Goal: Transaction & Acquisition: Purchase product/service

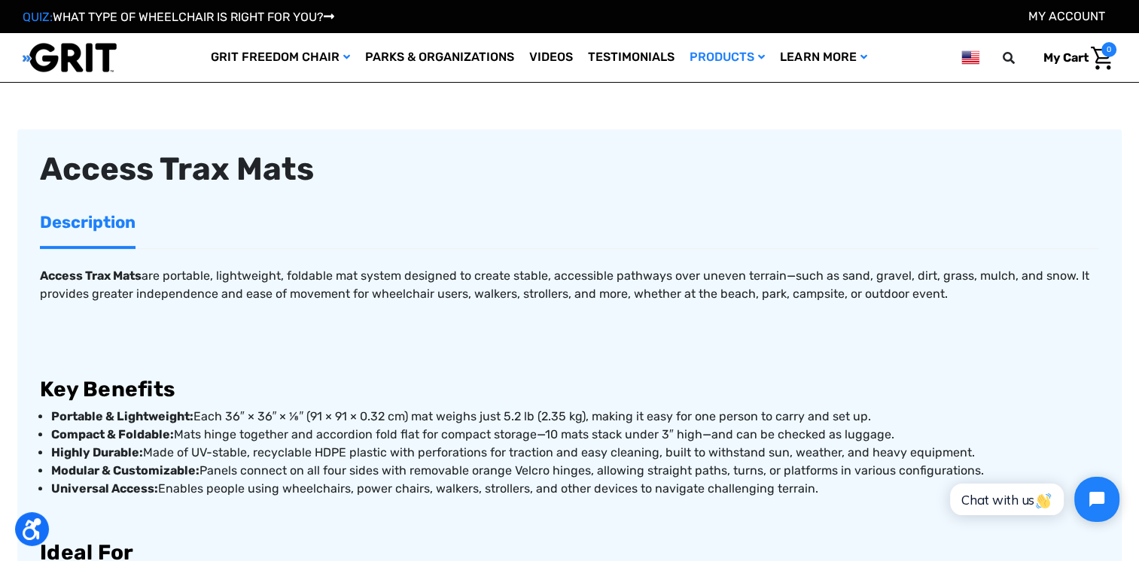
scroll to position [677, 0]
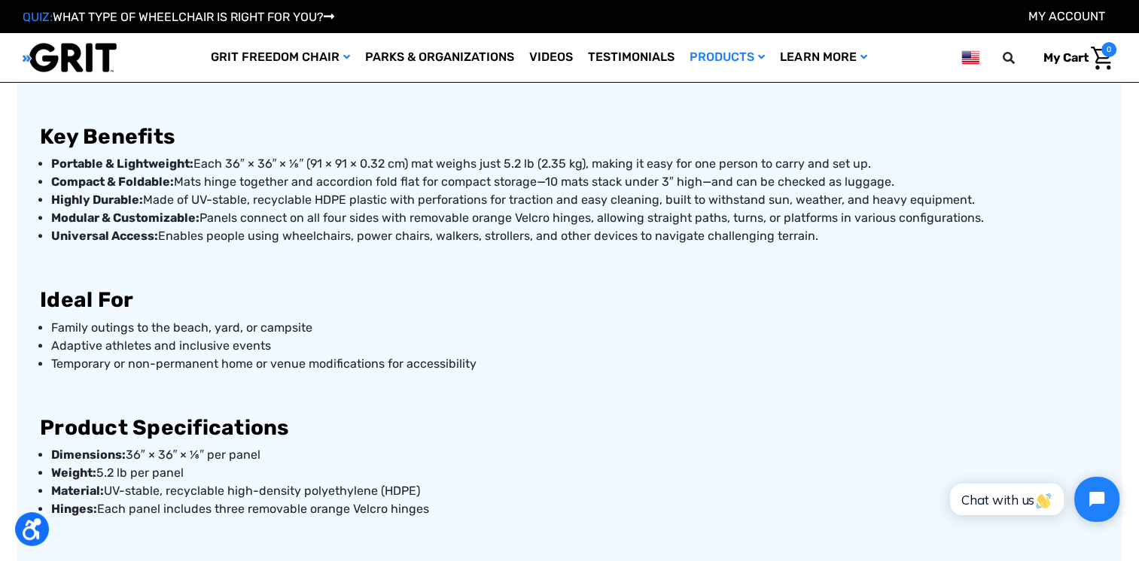
click at [458, 306] on h3 "Ideal For" at bounding box center [569, 301] width 1059 height 26
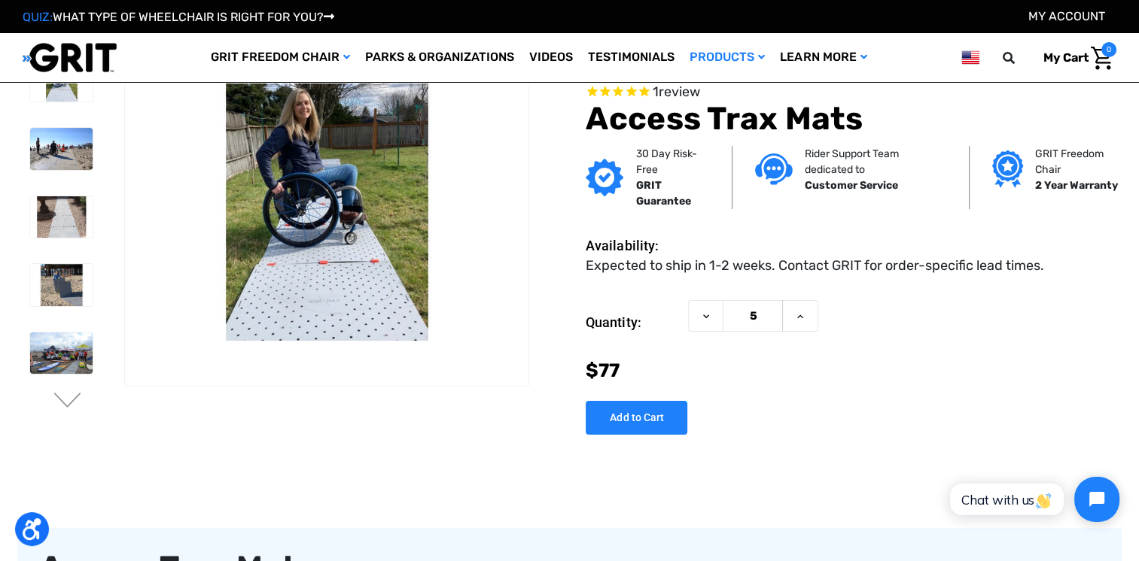
scroll to position [0, 0]
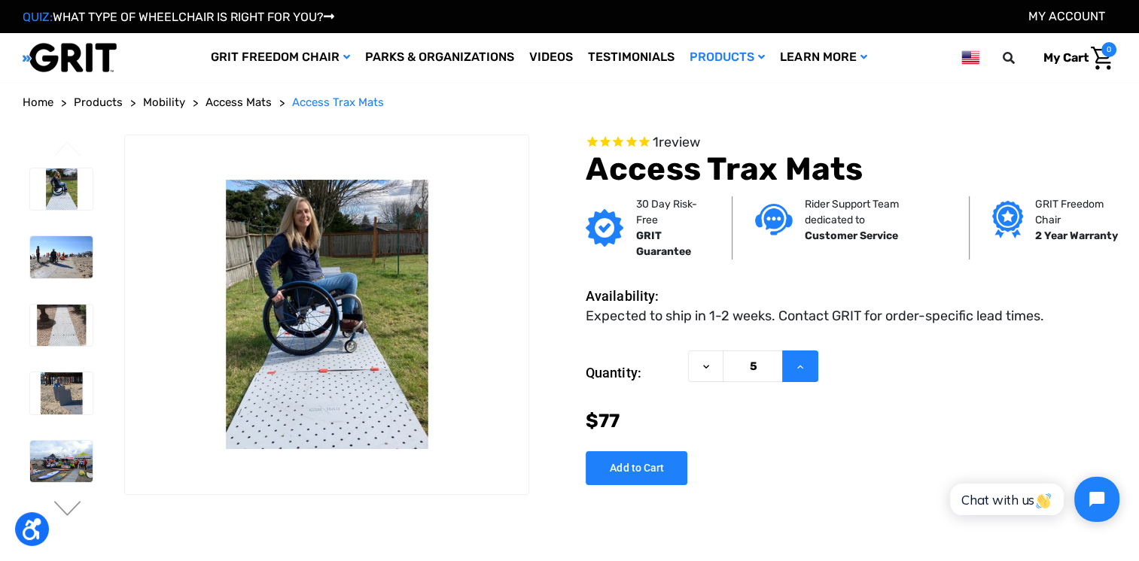
click at [798, 368] on icon at bounding box center [800, 367] width 12 height 12
click at [698, 363] on button "Decrease Quantity of Access Trax Mats" at bounding box center [705, 367] width 35 height 32
click at [700, 365] on icon at bounding box center [706, 367] width 12 height 12
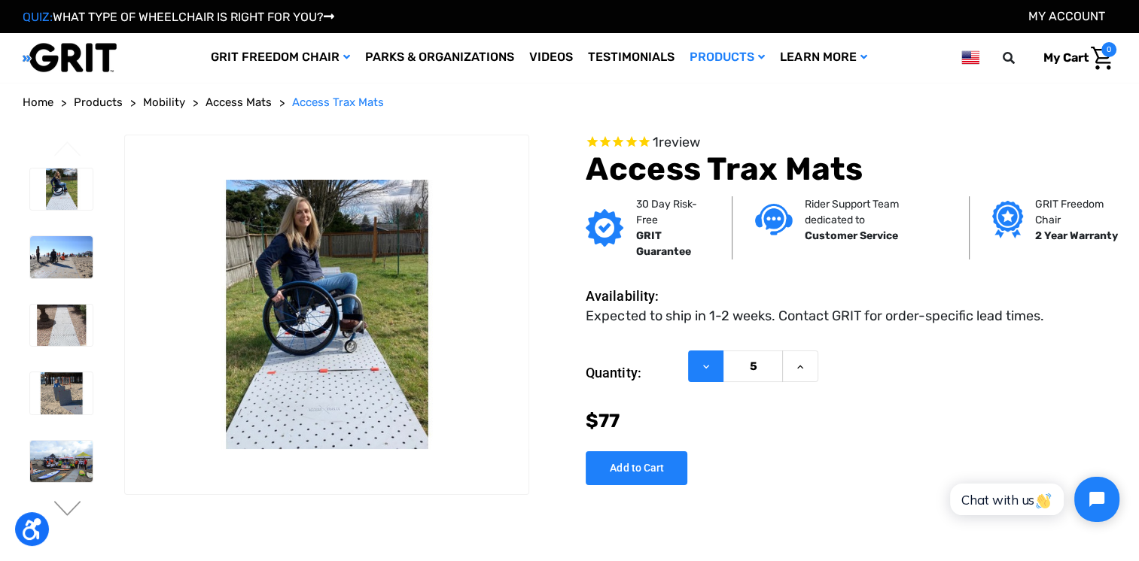
click at [708, 364] on icon at bounding box center [706, 367] width 12 height 12
click at [816, 364] on button "Increase Quantity of Access Trax Mats" at bounding box center [800, 367] width 36 height 32
click at [806, 367] on button "Increase Quantity of Access Trax Mats" at bounding box center [800, 367] width 36 height 32
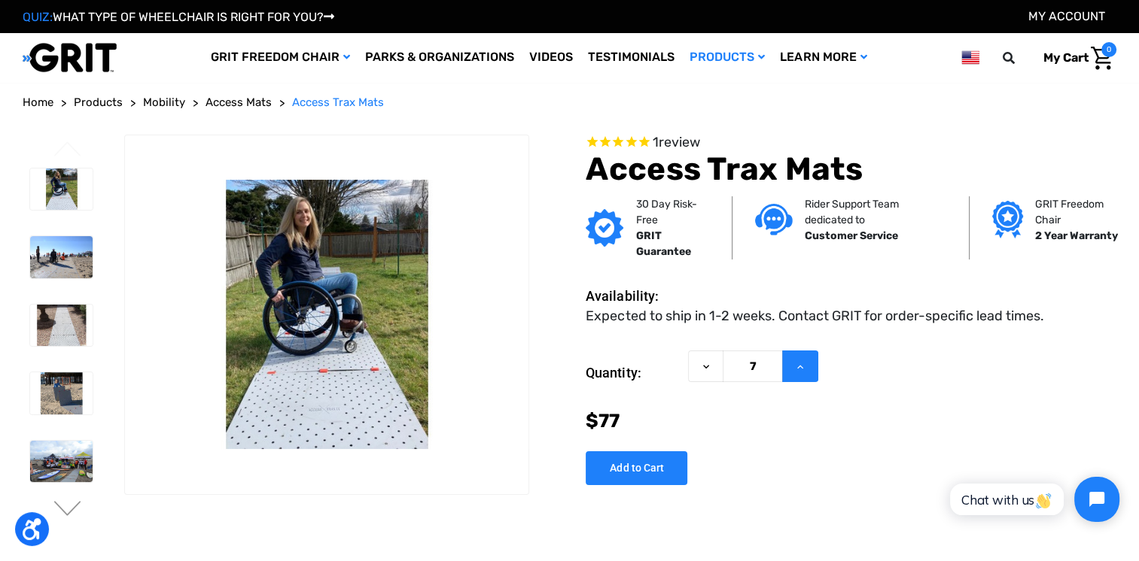
click at [806, 367] on button "Increase Quantity of Access Trax Mats" at bounding box center [800, 367] width 36 height 32
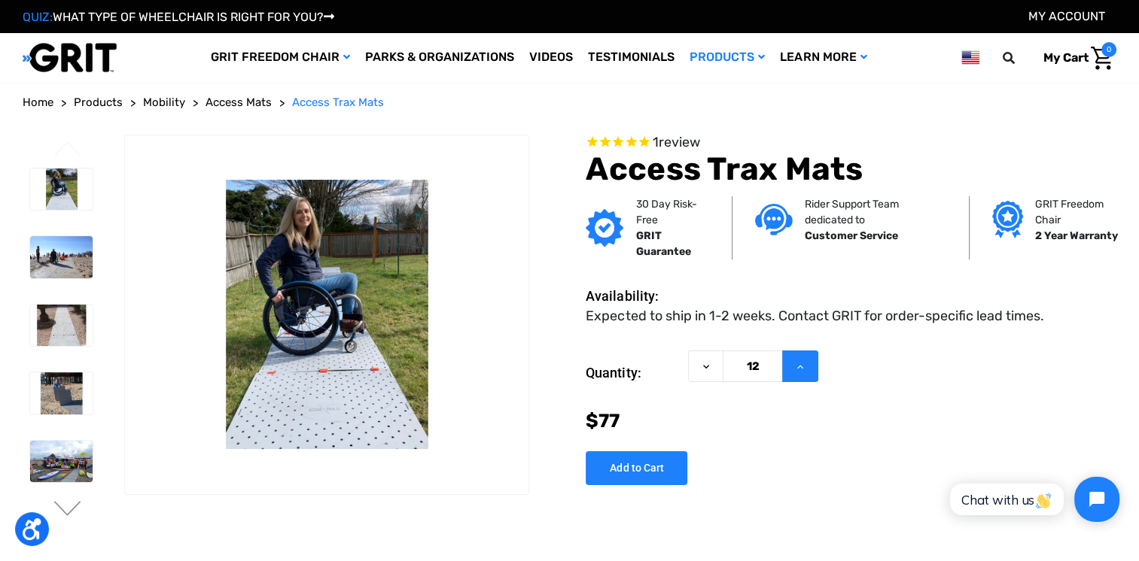
click at [806, 367] on button "Increase Quantity of Access Trax Mats" at bounding box center [800, 367] width 36 height 32
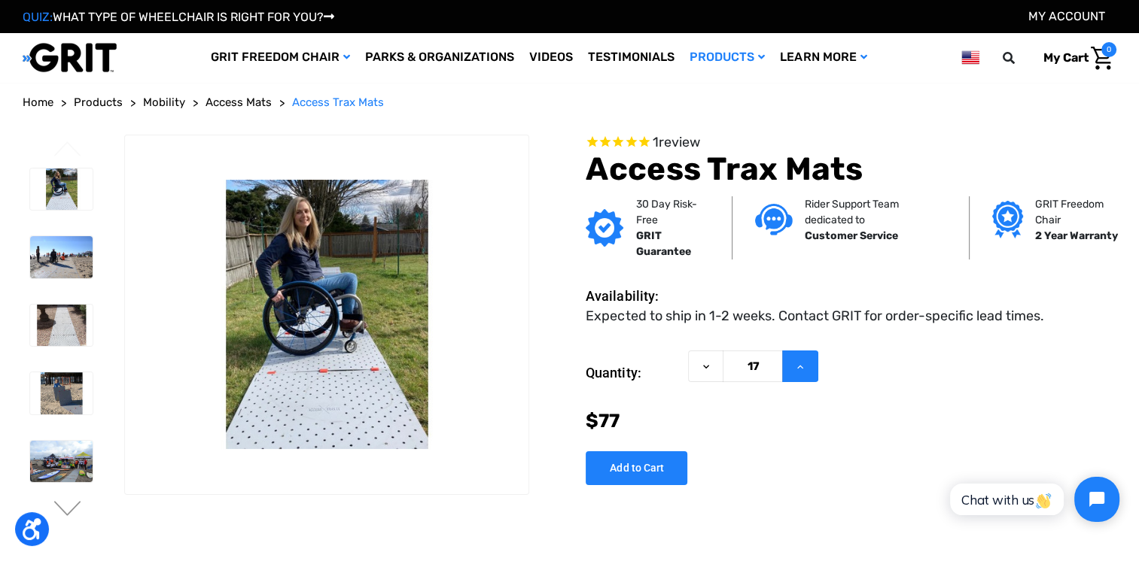
click at [806, 367] on button "Increase Quantity of Access Trax Mats" at bounding box center [800, 367] width 36 height 32
type input "20"
click at [668, 467] on input "Add to Cart" at bounding box center [637, 469] width 102 height 34
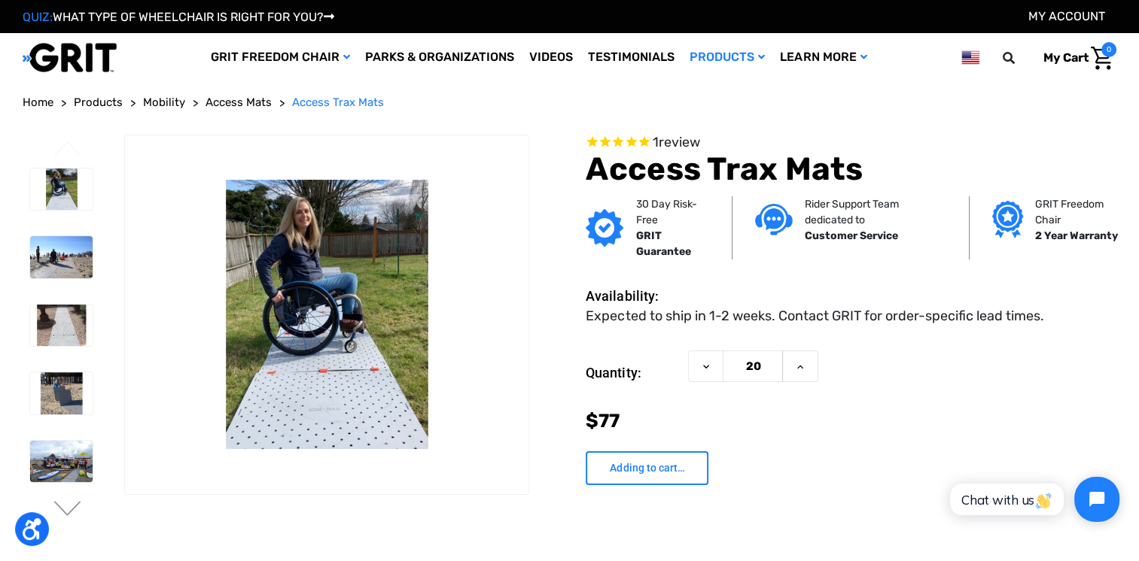
type input "Add to Cart"
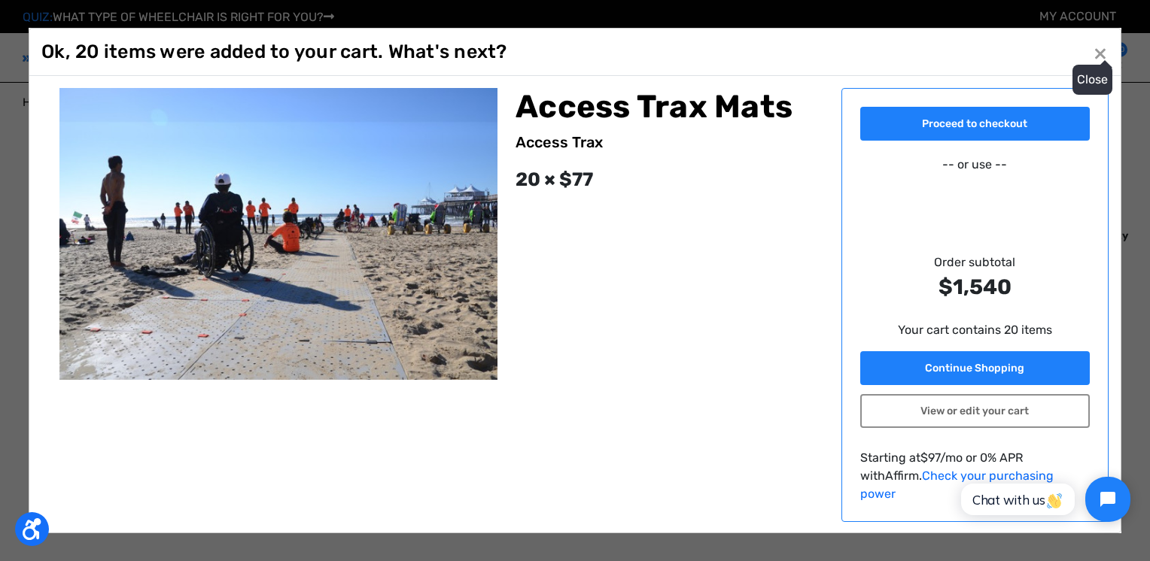
click at [1100, 56] on span "×" at bounding box center [1101, 52] width 14 height 29
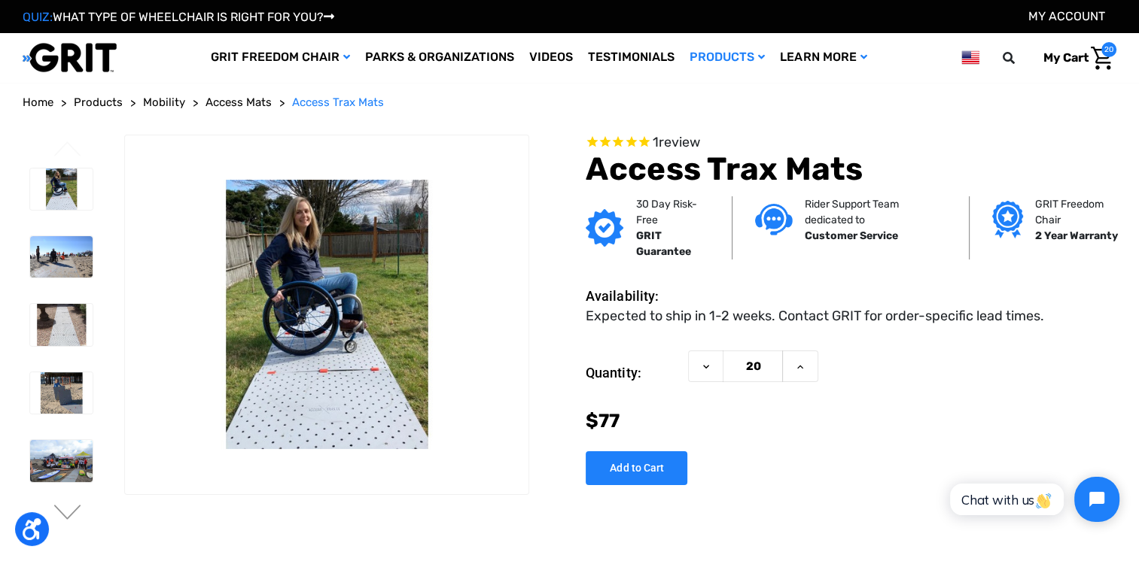
click at [1113, 55] on span "20" at bounding box center [1108, 49] width 15 height 15
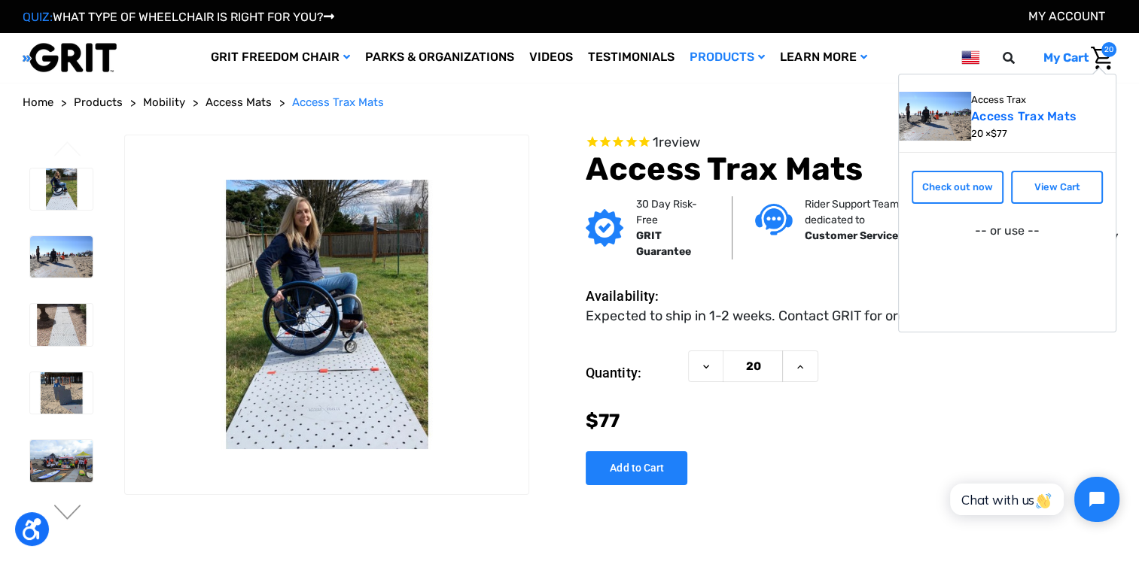
click at [906, 375] on div "Quantity: Decrease Quantity of Access Trax Mats 20 Increase Quantity of Access …" at bounding box center [851, 373] width 531 height 45
